Goal: Register for event/course

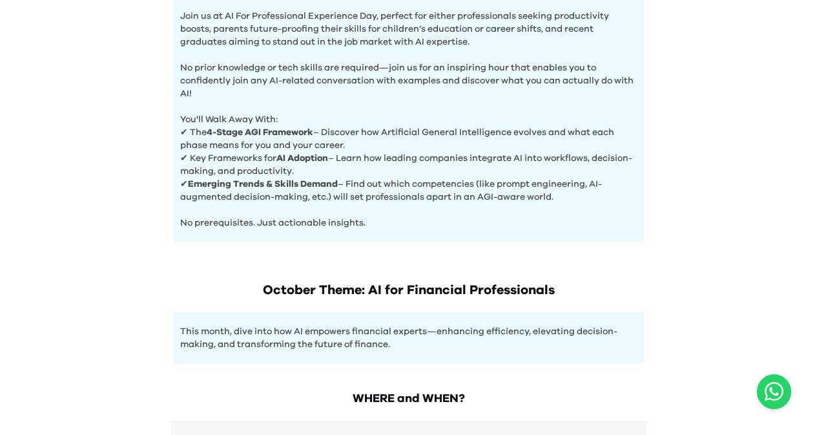
scroll to position [639, 0]
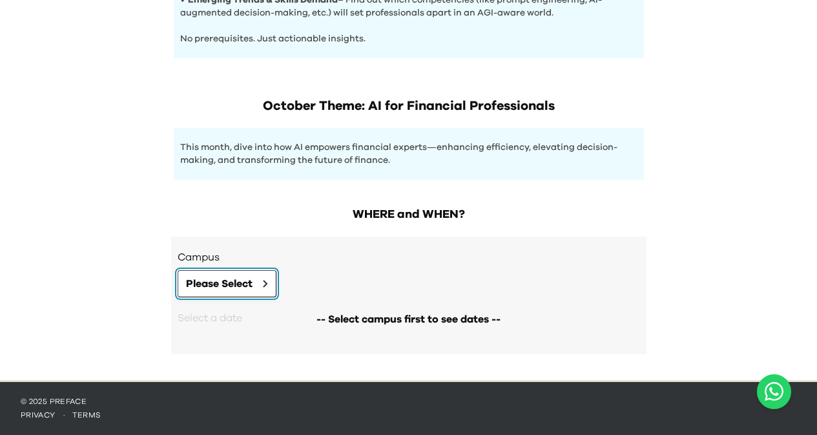
click at [252, 282] on span "Please Select" at bounding box center [219, 283] width 67 height 15
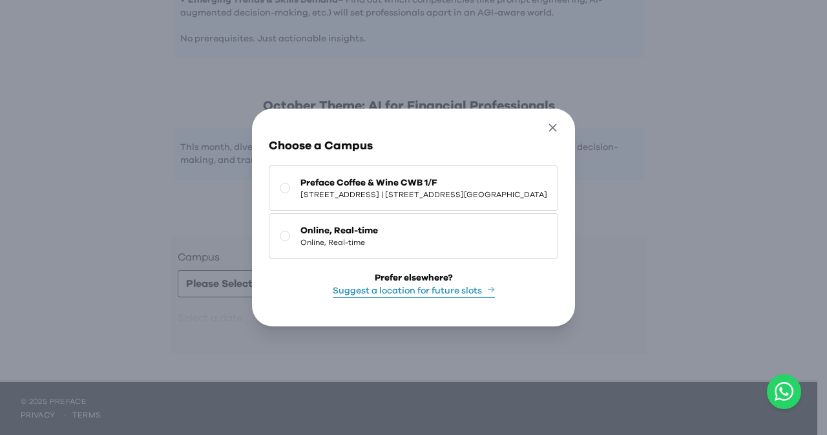
click at [557, 123] on icon "button" at bounding box center [553, 127] width 8 height 8
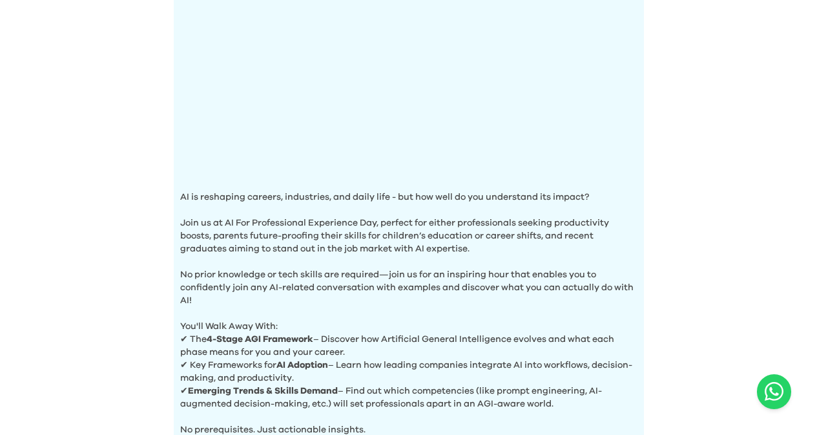
scroll to position [0, 0]
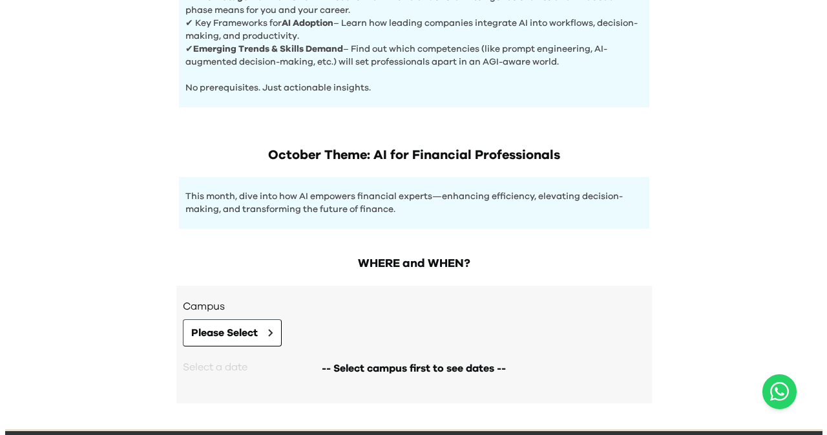
scroll to position [596, 0]
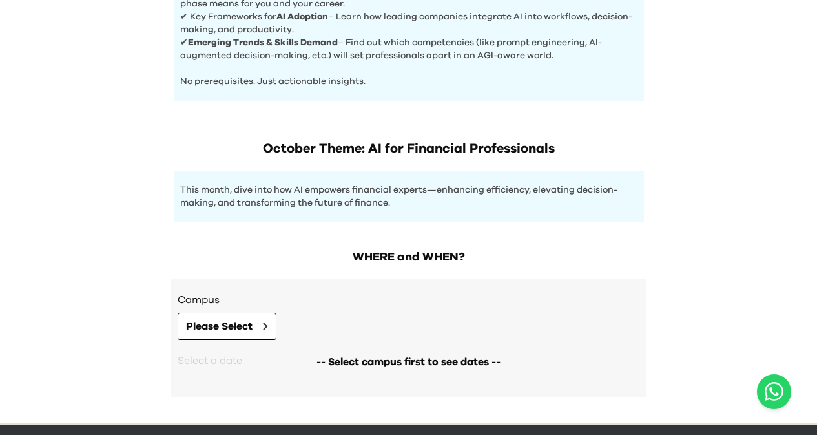
click at [429, 362] on span "-- Select campus first to see dates --" at bounding box center [408, 361] width 184 height 15
click at [268, 325] on icon at bounding box center [265, 326] width 5 height 8
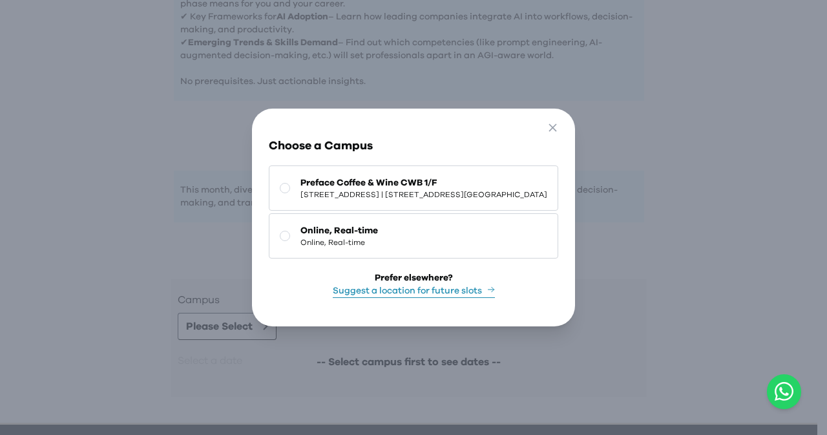
click at [387, 293] on button "Suggest a location for future slots" at bounding box center [414, 291] width 162 height 14
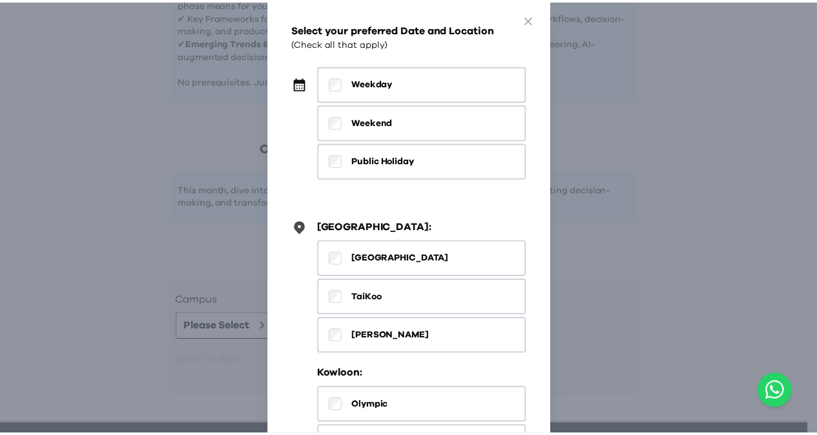
scroll to position [95, 0]
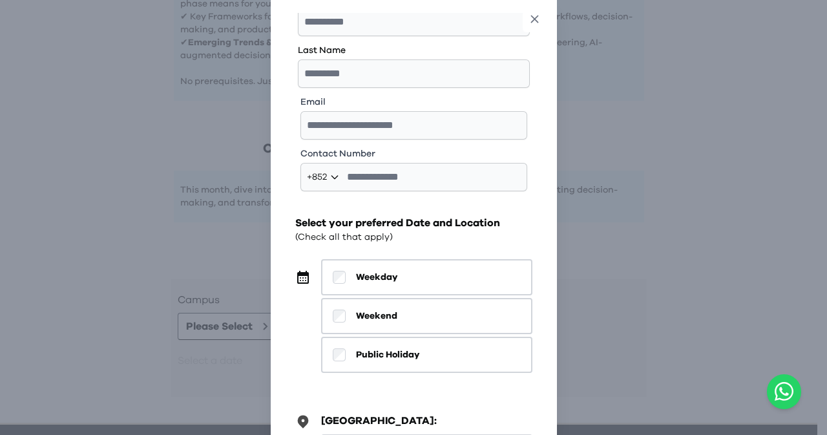
click at [535, 19] on icon "button" at bounding box center [535, 19] width 14 height 14
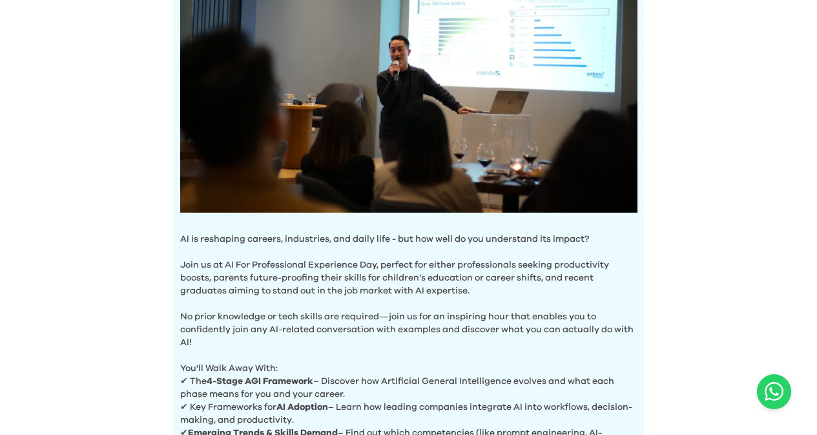
scroll to position [0, 0]
